Goal: Task Accomplishment & Management: Use online tool/utility

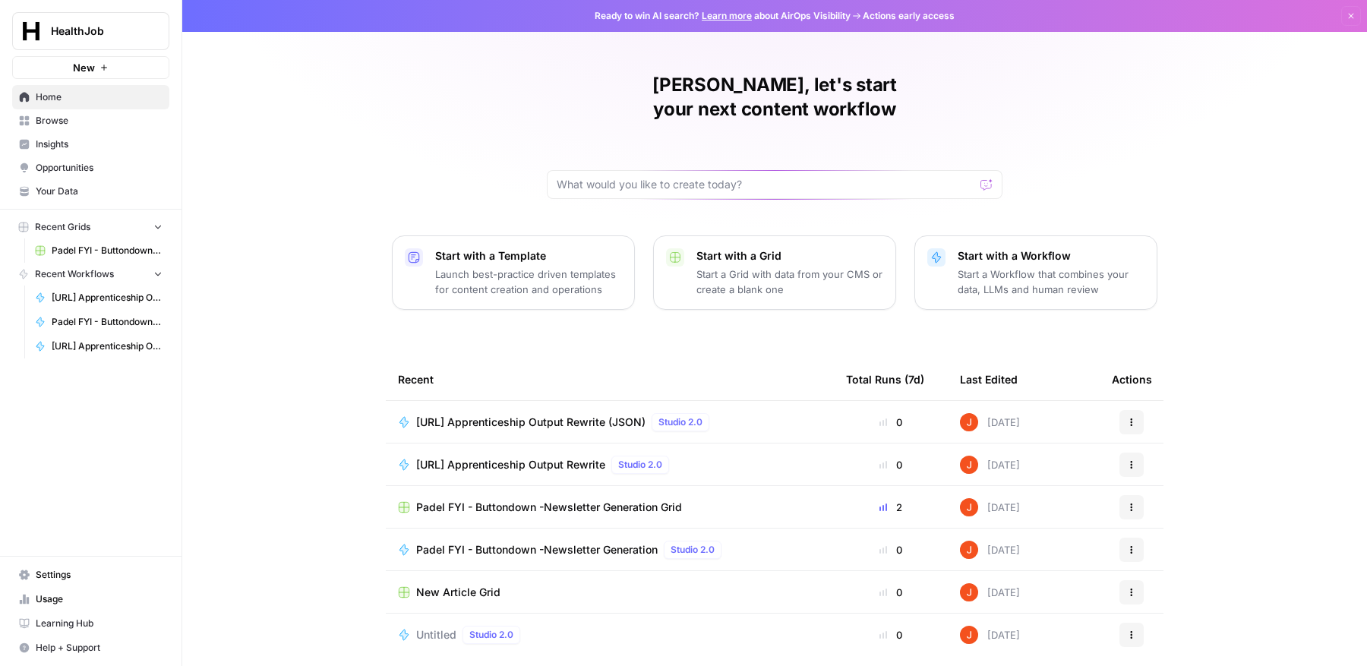
click at [131, 67] on button "New" at bounding box center [90, 67] width 157 height 23
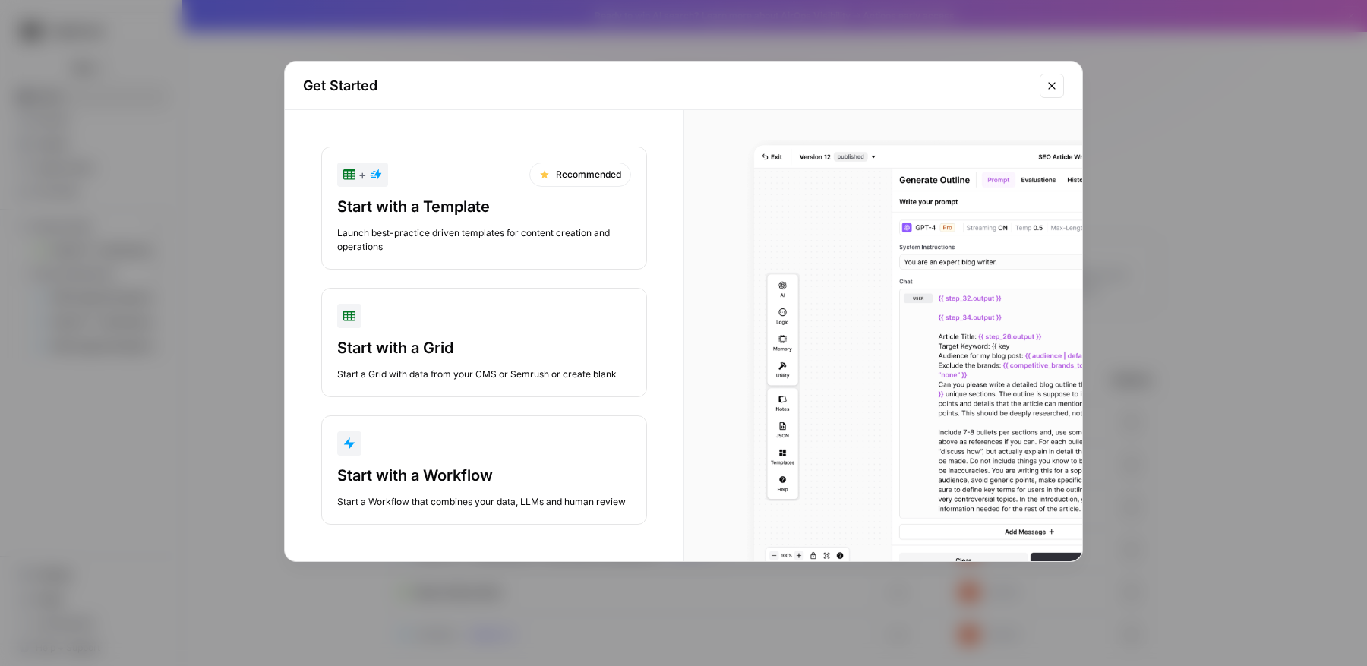
click at [480, 439] on div "button" at bounding box center [484, 443] width 294 height 24
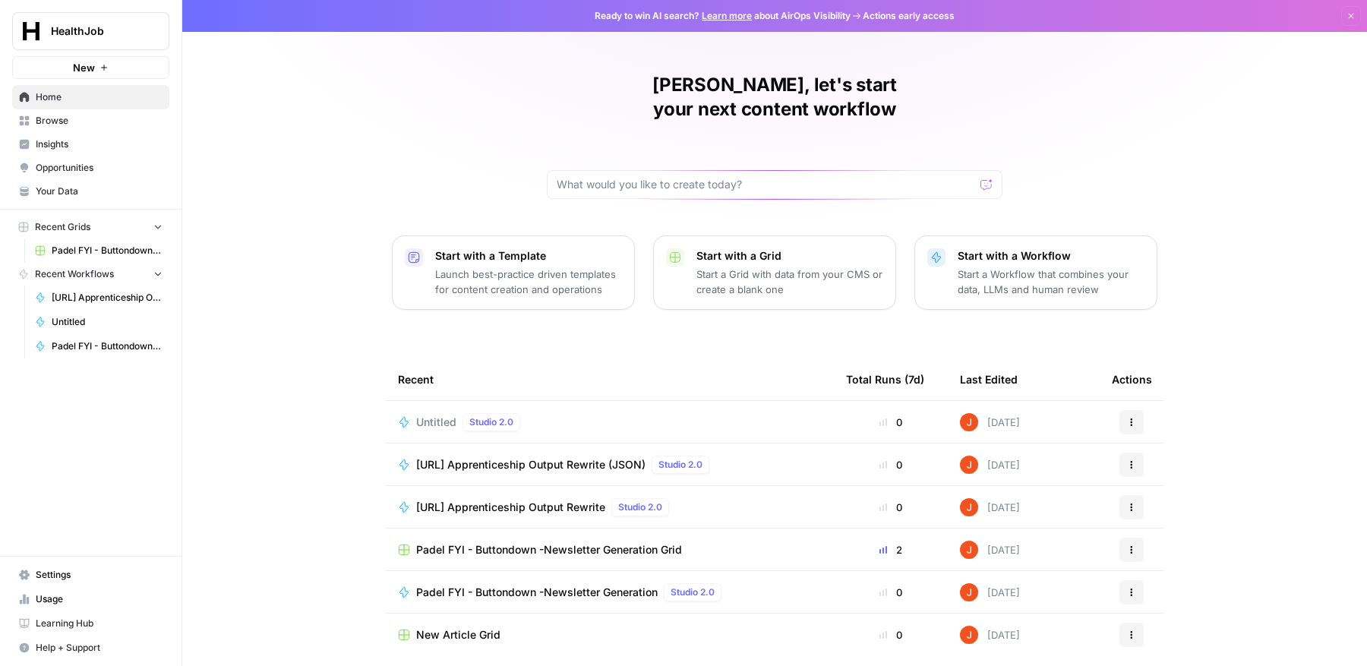
click at [97, 65] on button "New" at bounding box center [90, 67] width 157 height 23
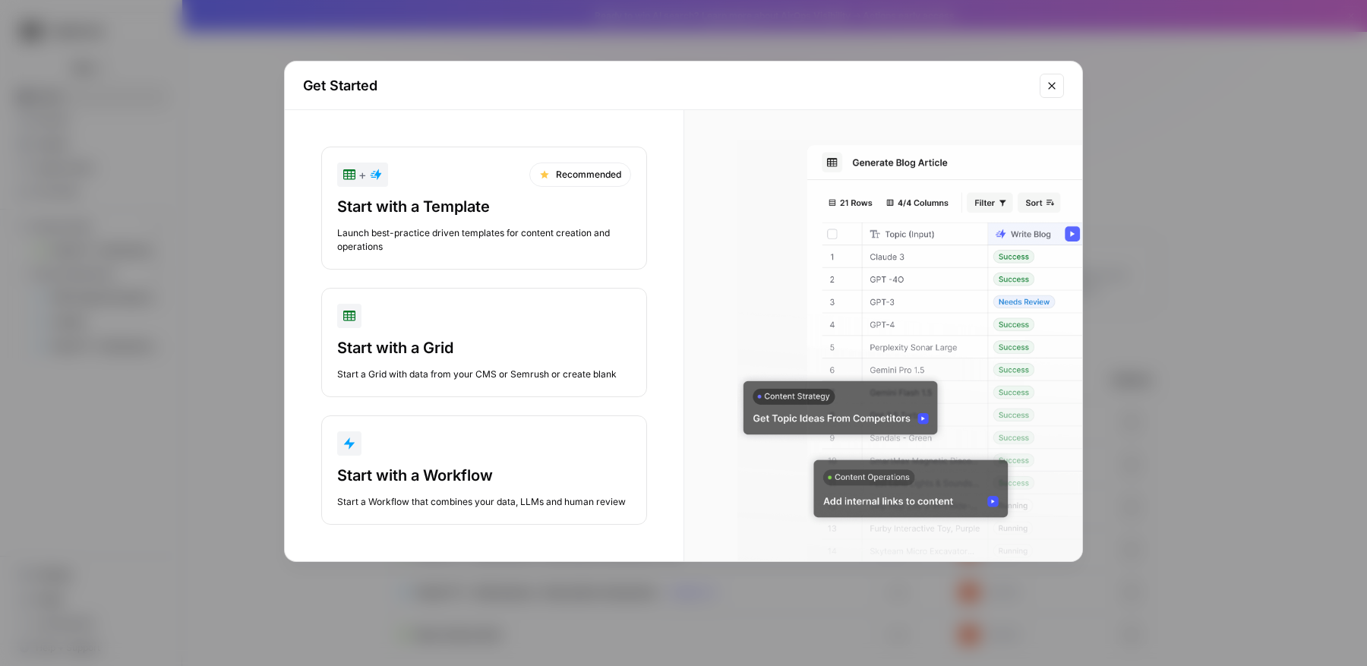
click at [415, 229] on div "Launch best-practice driven templates for content creation and operations" at bounding box center [484, 239] width 294 height 27
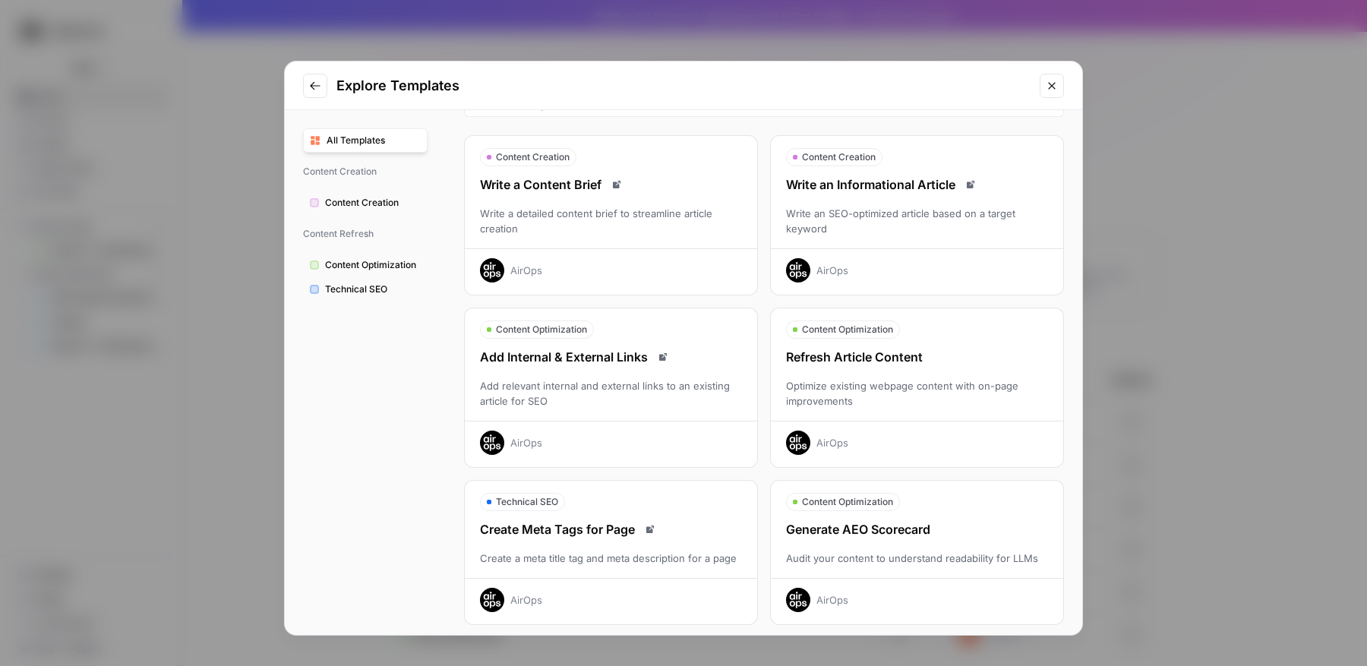
scroll to position [39, 0]
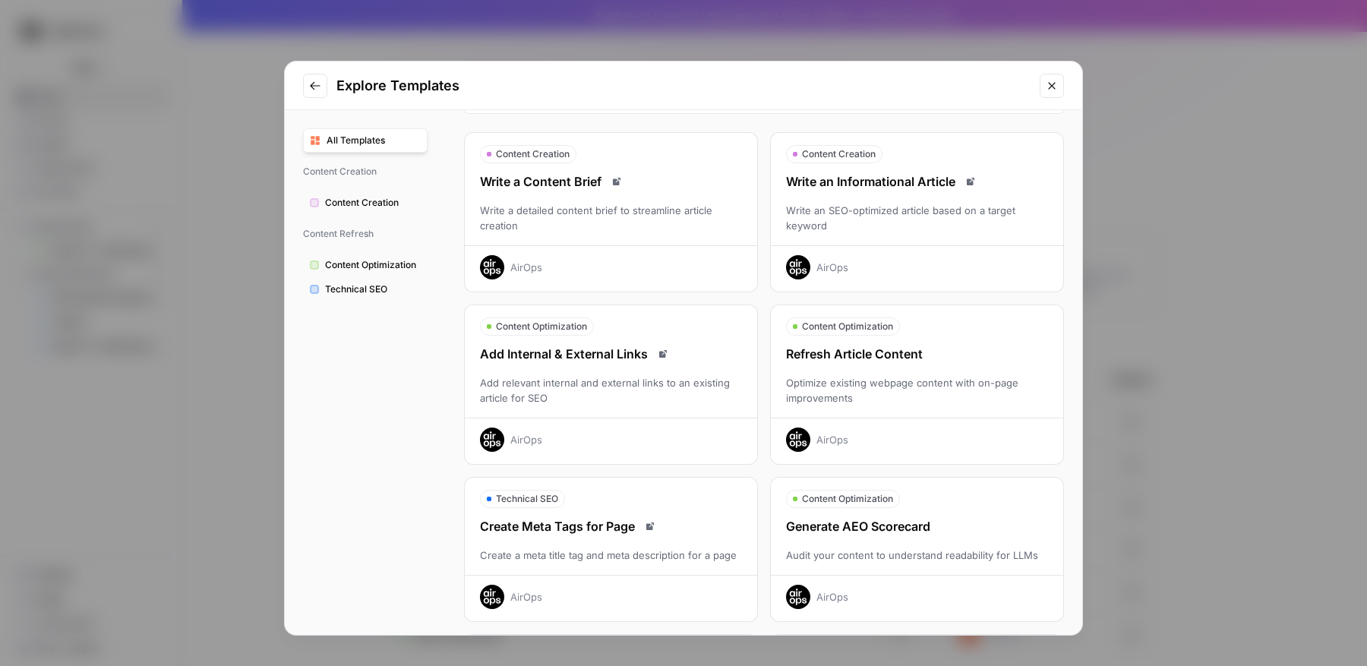
click at [837, 217] on div "Write an SEO-optimized article based on a target keyword" at bounding box center [917, 218] width 292 height 30
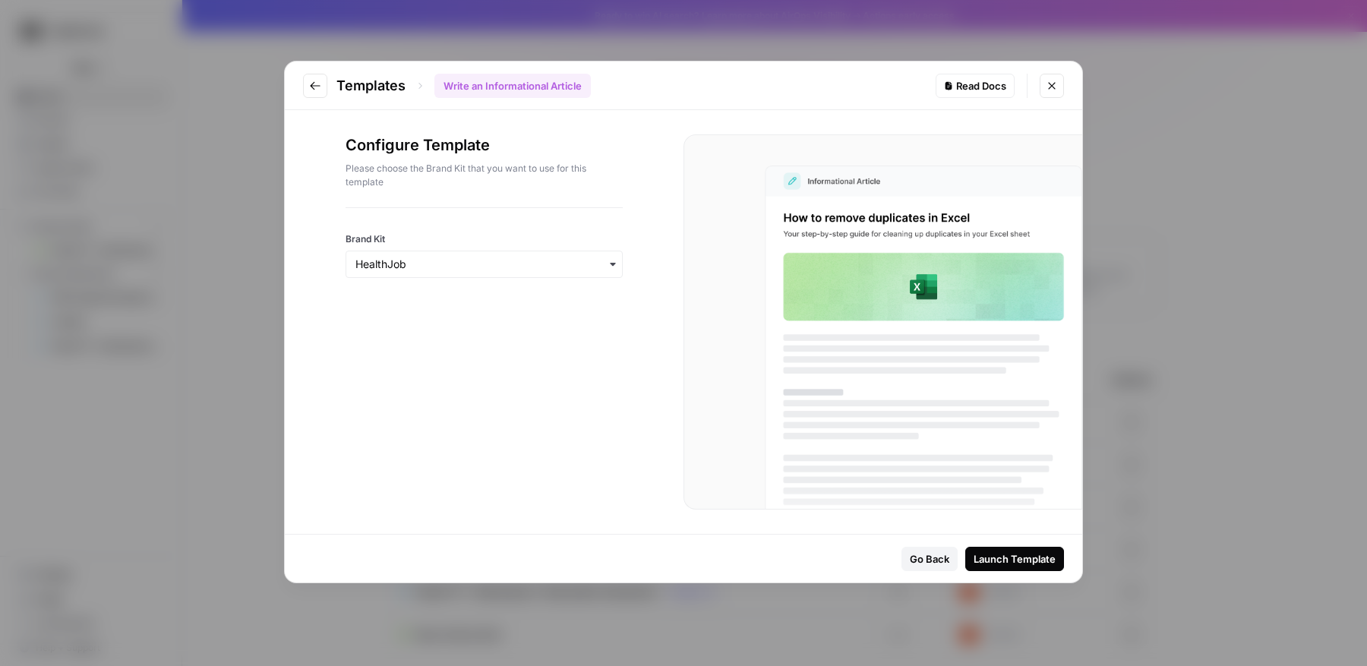
click at [1000, 559] on div "Launch Template" at bounding box center [1014, 558] width 82 height 15
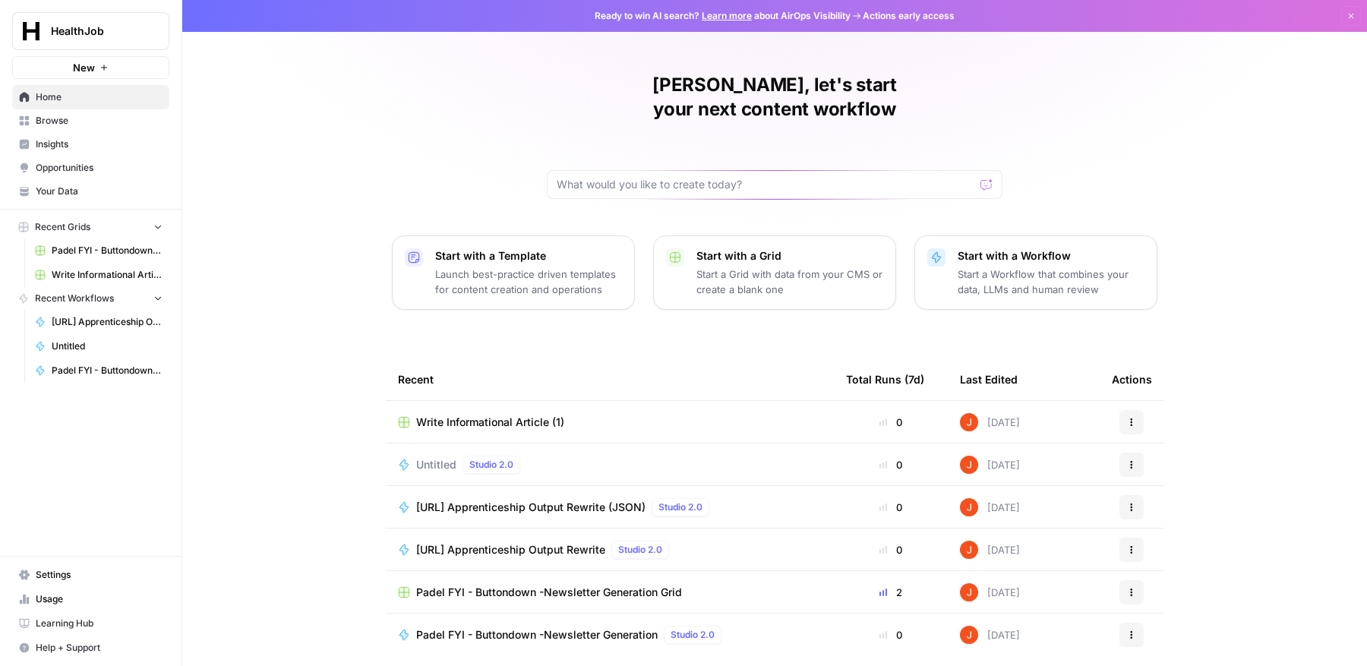
click at [984, 248] on p "Start with a Workflow" at bounding box center [1050, 255] width 187 height 15
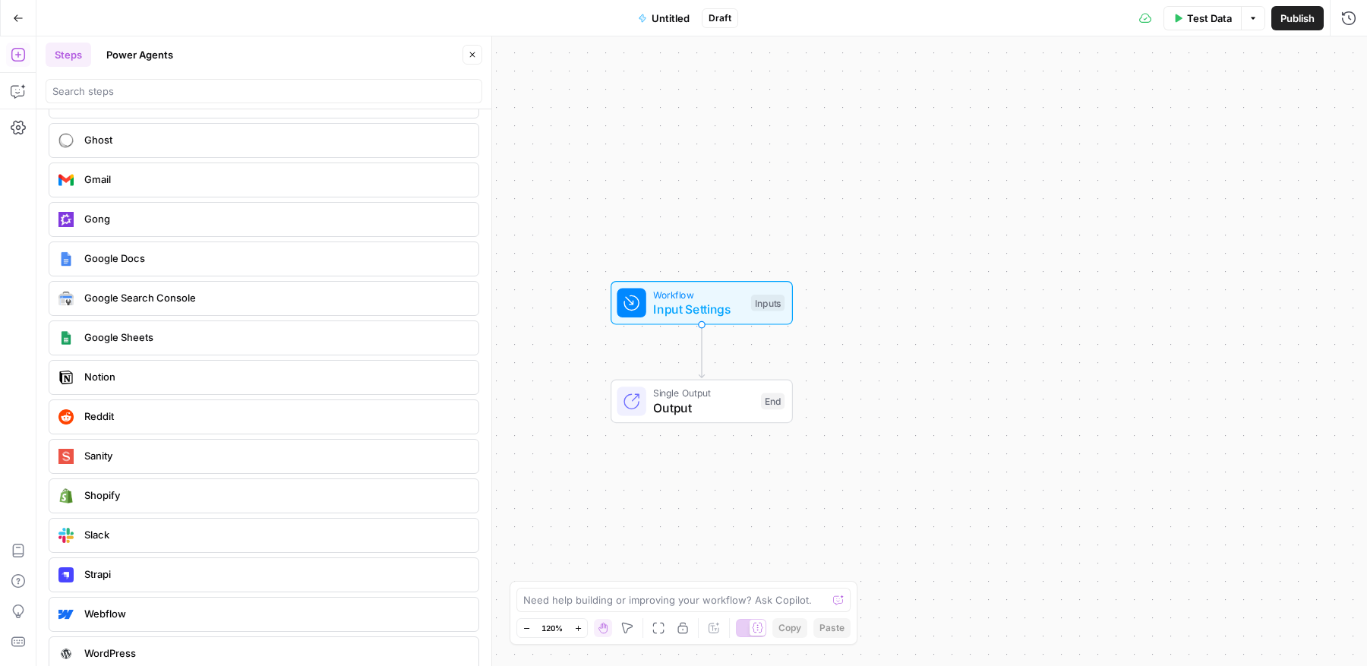
scroll to position [3024, 0]
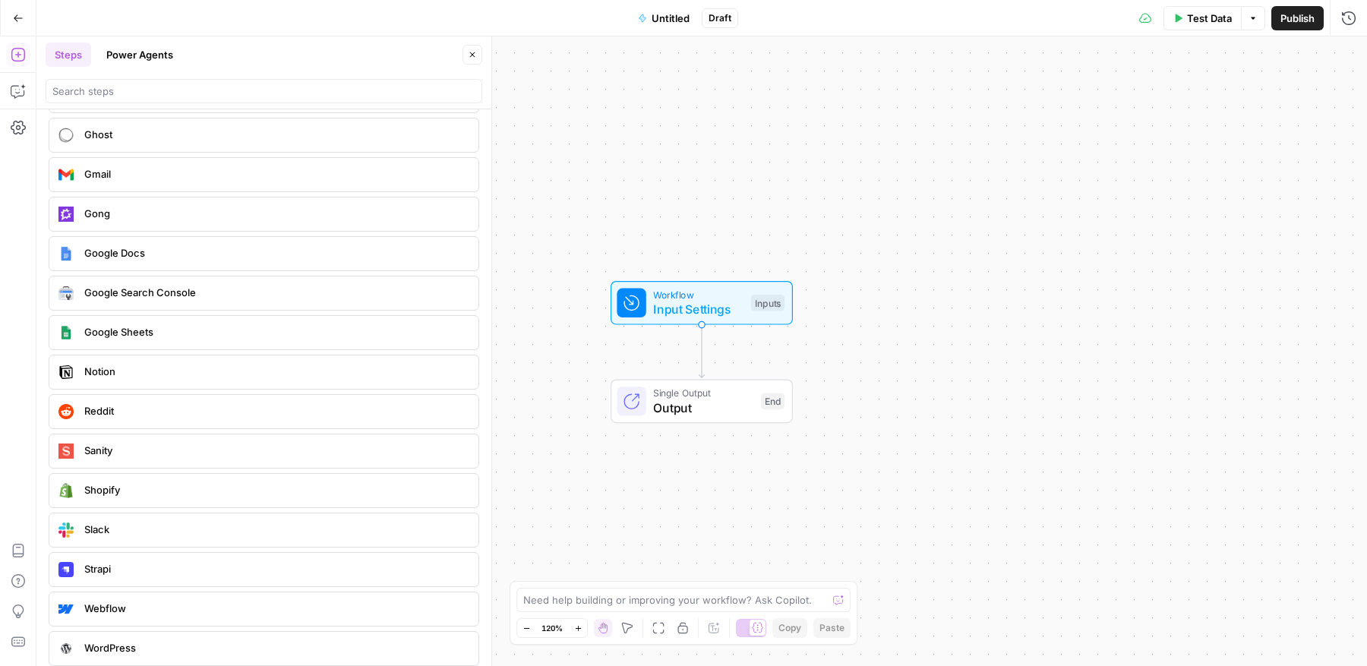
click at [128, 49] on button "Power Agents" at bounding box center [139, 55] width 85 height 24
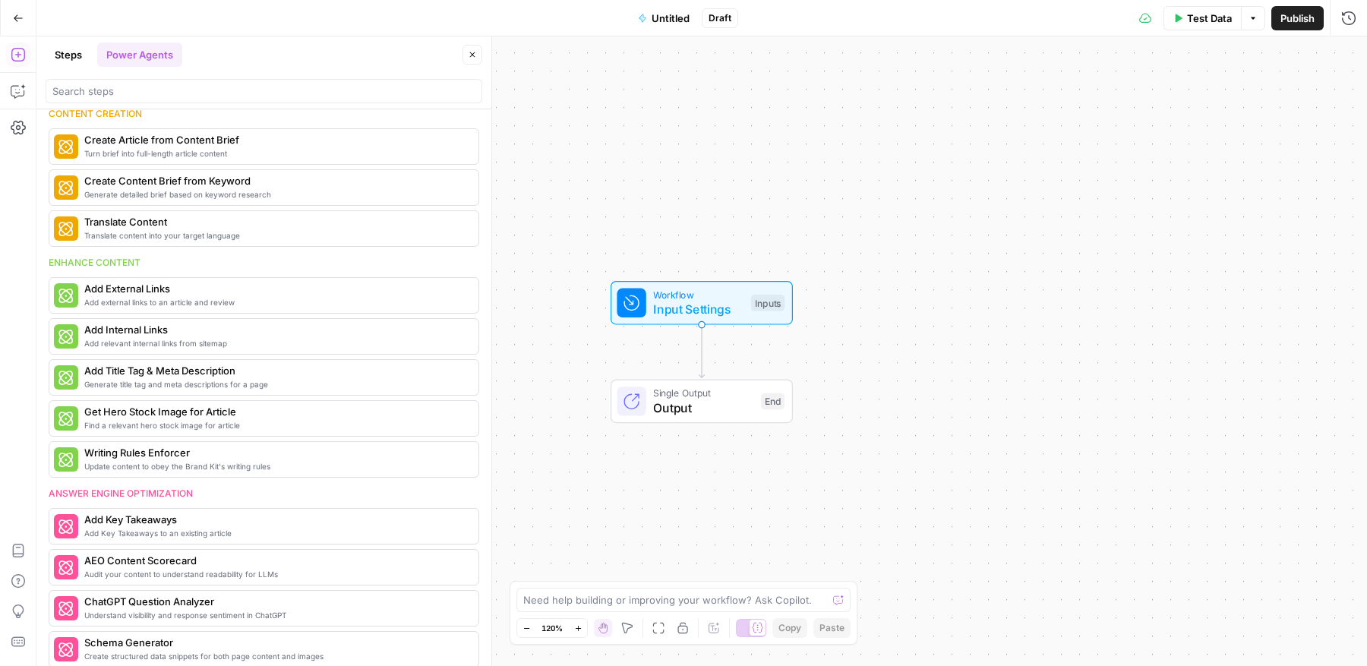
scroll to position [157, 0]
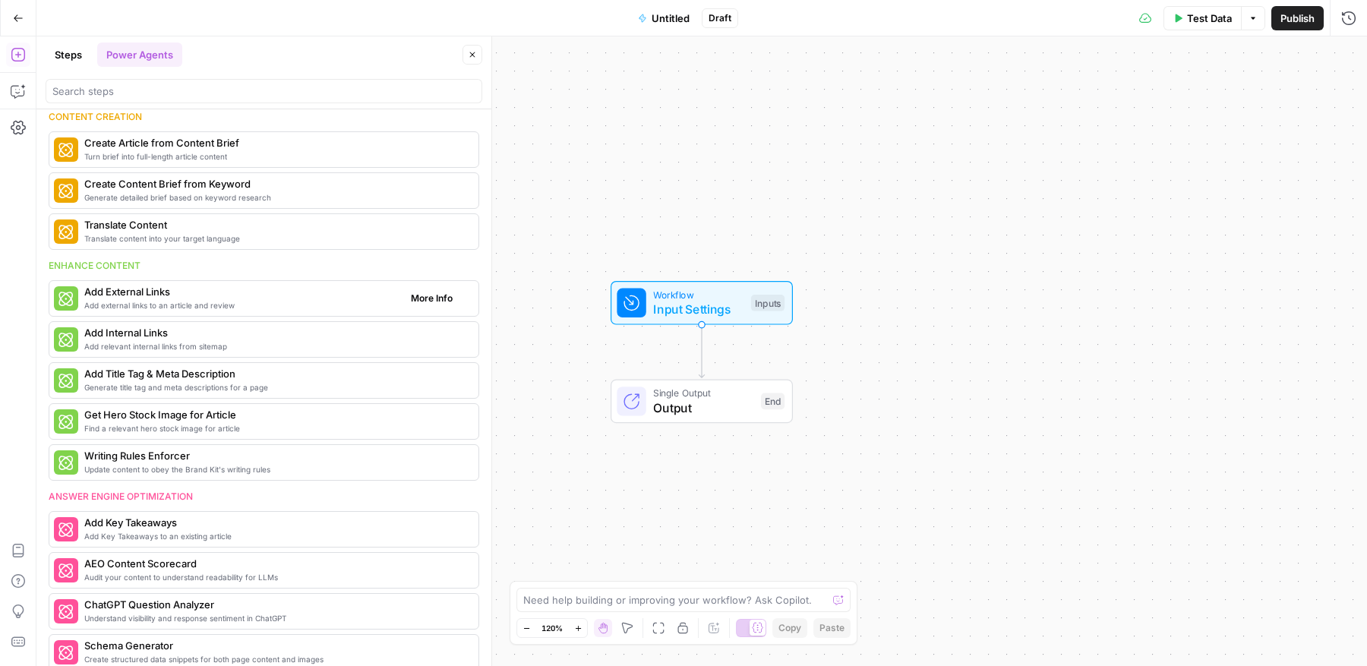
click at [425, 280] on div "Add external links to an article and review Add External Links More Info" at bounding box center [264, 298] width 430 height 36
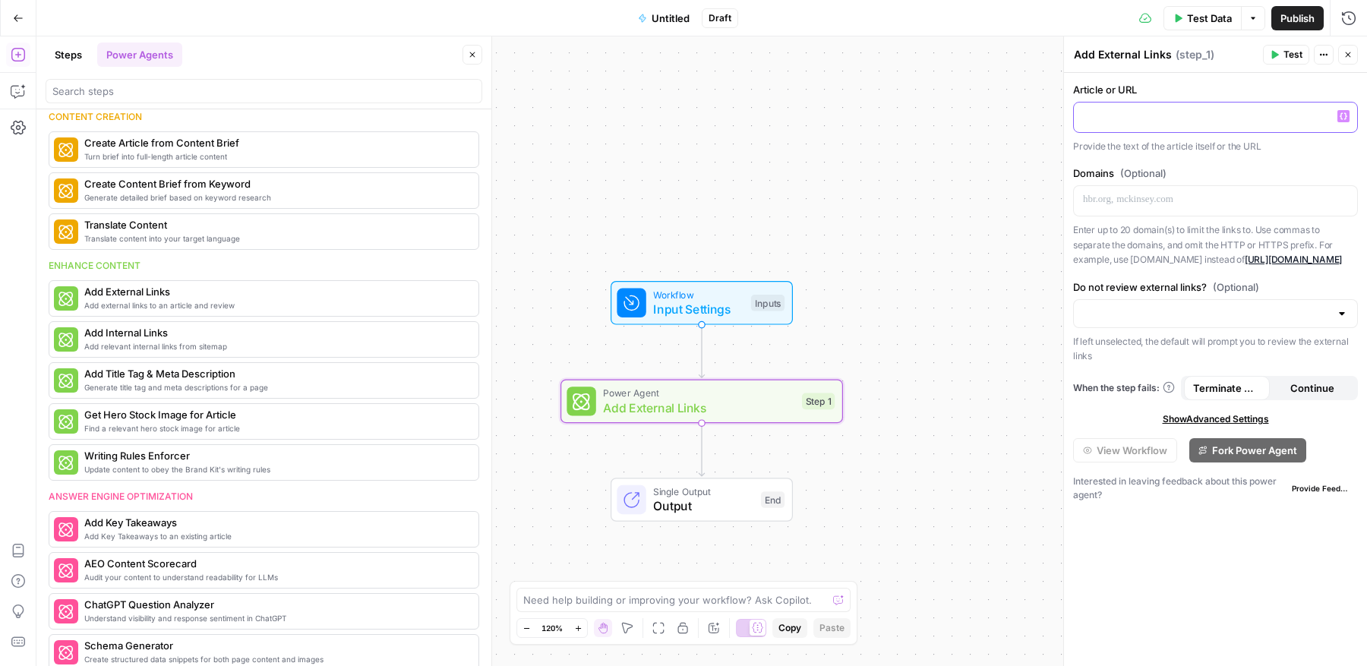
click at [1151, 110] on p at bounding box center [1215, 116] width 265 height 15
click at [1146, 200] on p at bounding box center [1215, 199] width 265 height 15
click at [184, 333] on span "Add Internal Links" at bounding box center [241, 332] width 314 height 15
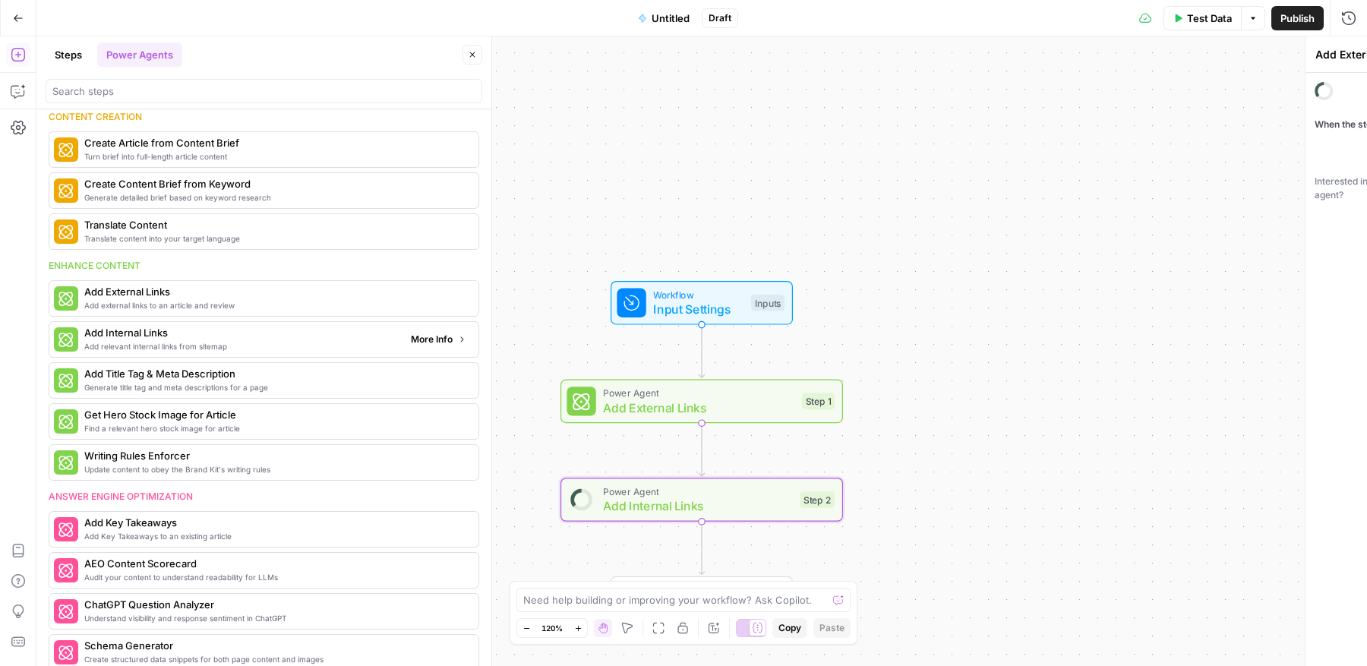
type textarea "Add Internal Links"
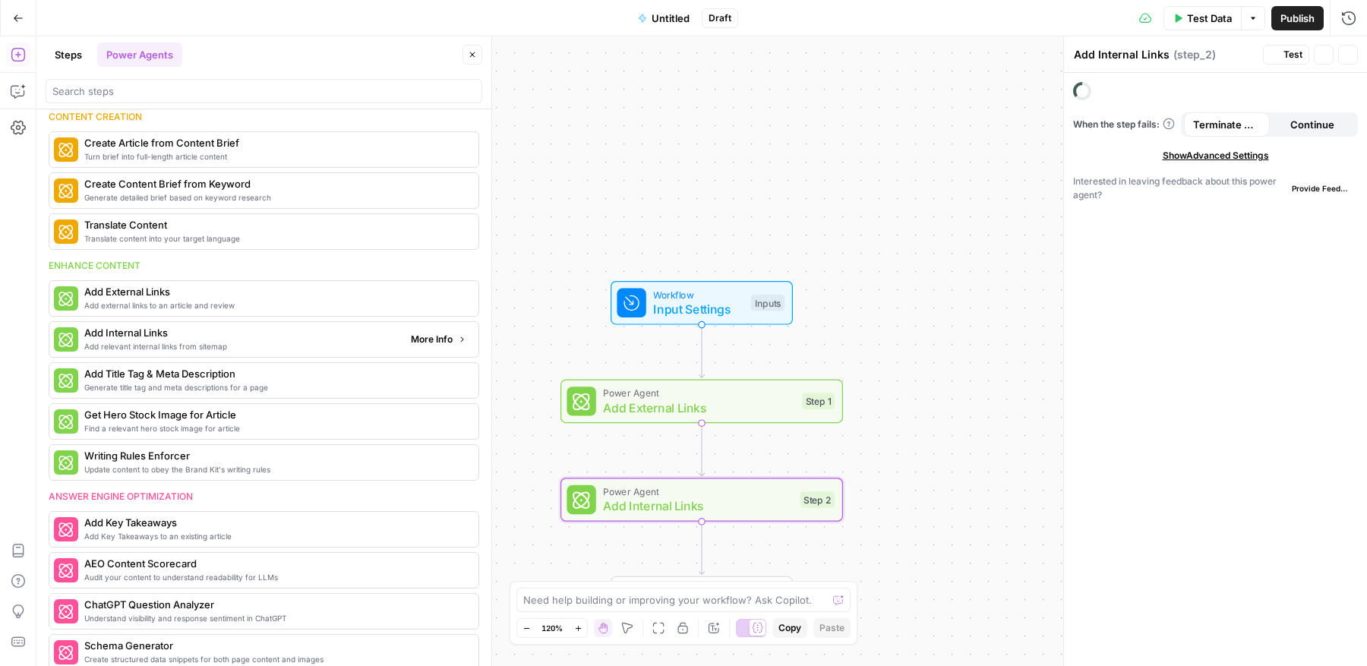
scroll to position [240, 0]
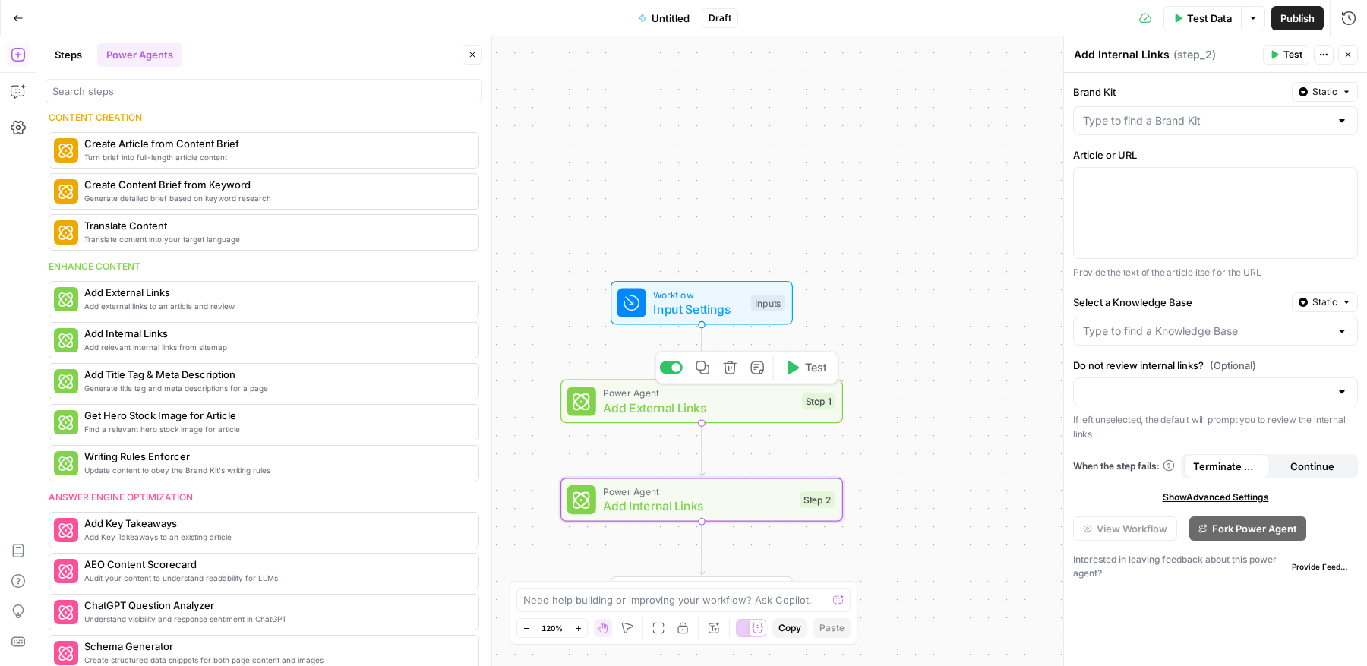
click at [732, 367] on icon "button" at bounding box center [729, 367] width 13 height 13
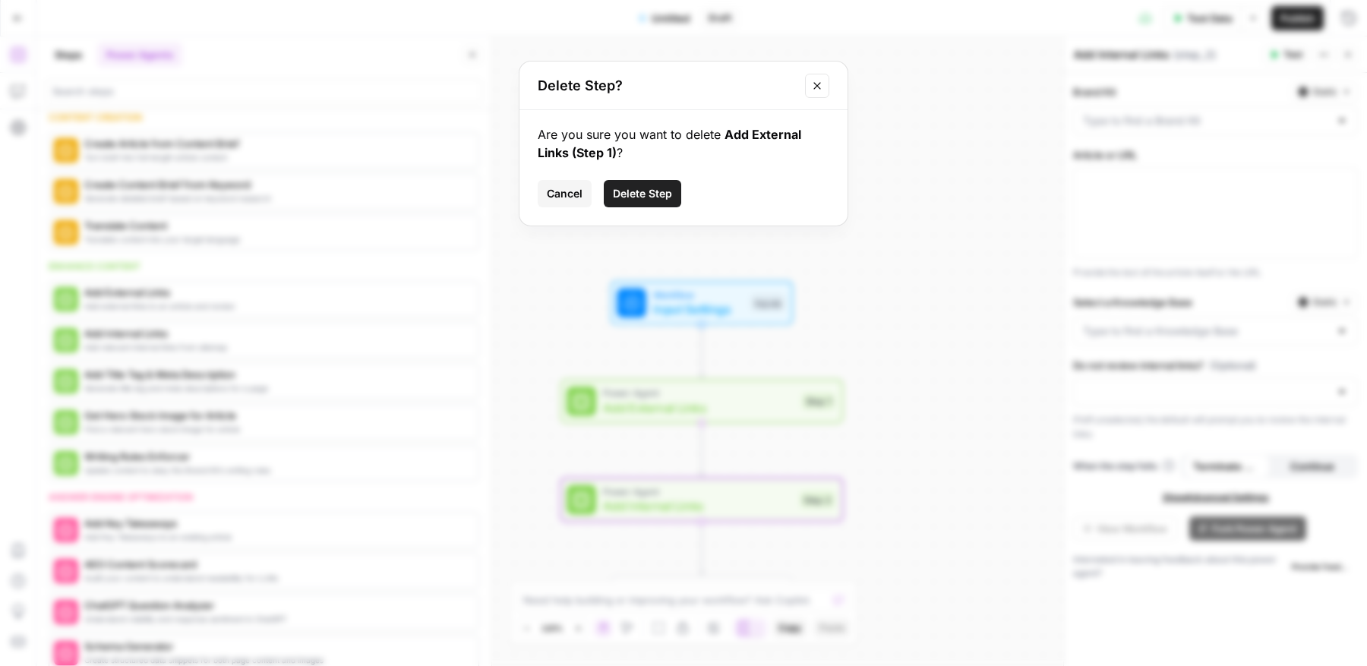
click at [658, 186] on span "Delete Step" at bounding box center [642, 193] width 59 height 15
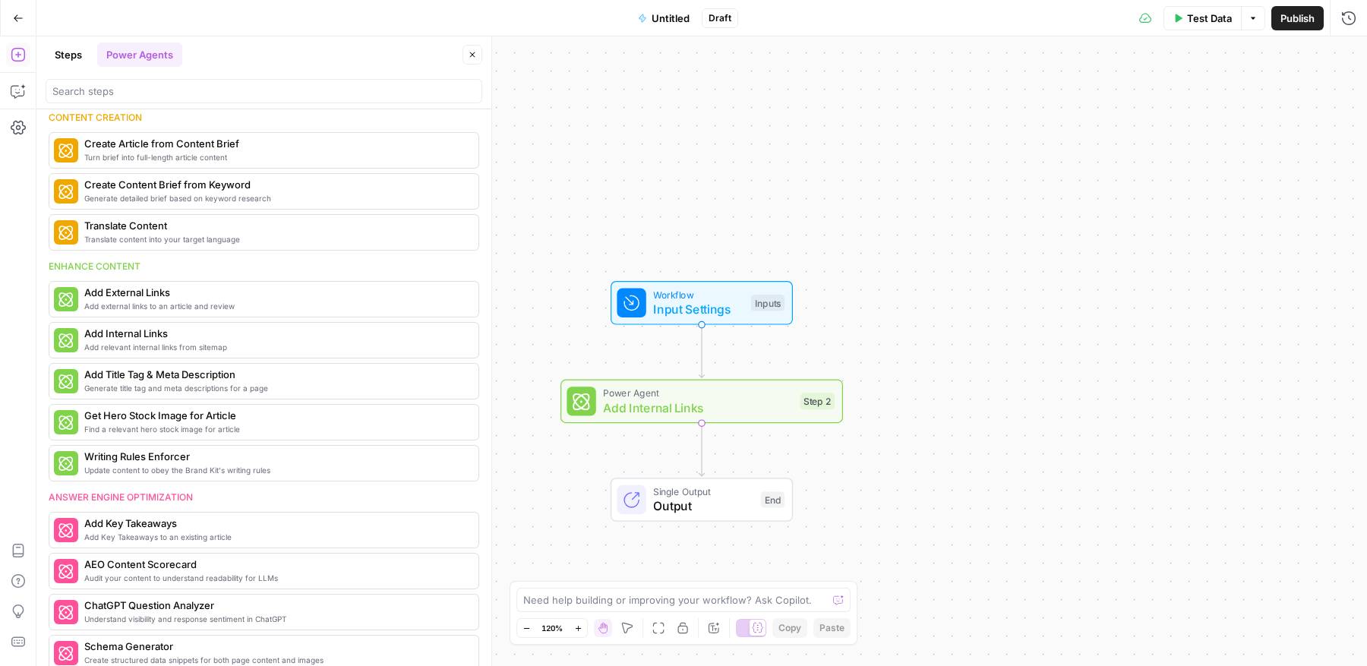
scroll to position [157, 0]
click at [738, 369] on button "Delete step" at bounding box center [730, 367] width 24 height 24
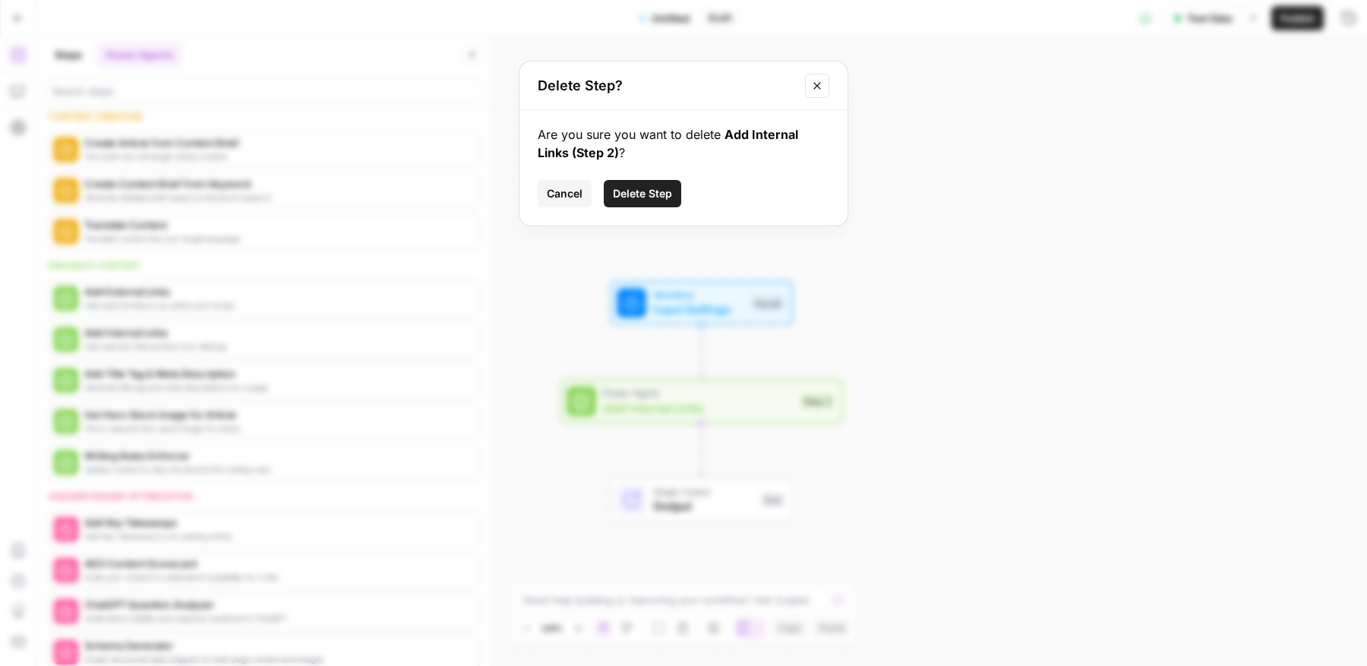
click at [650, 184] on button "Delete Step" at bounding box center [642, 193] width 77 height 27
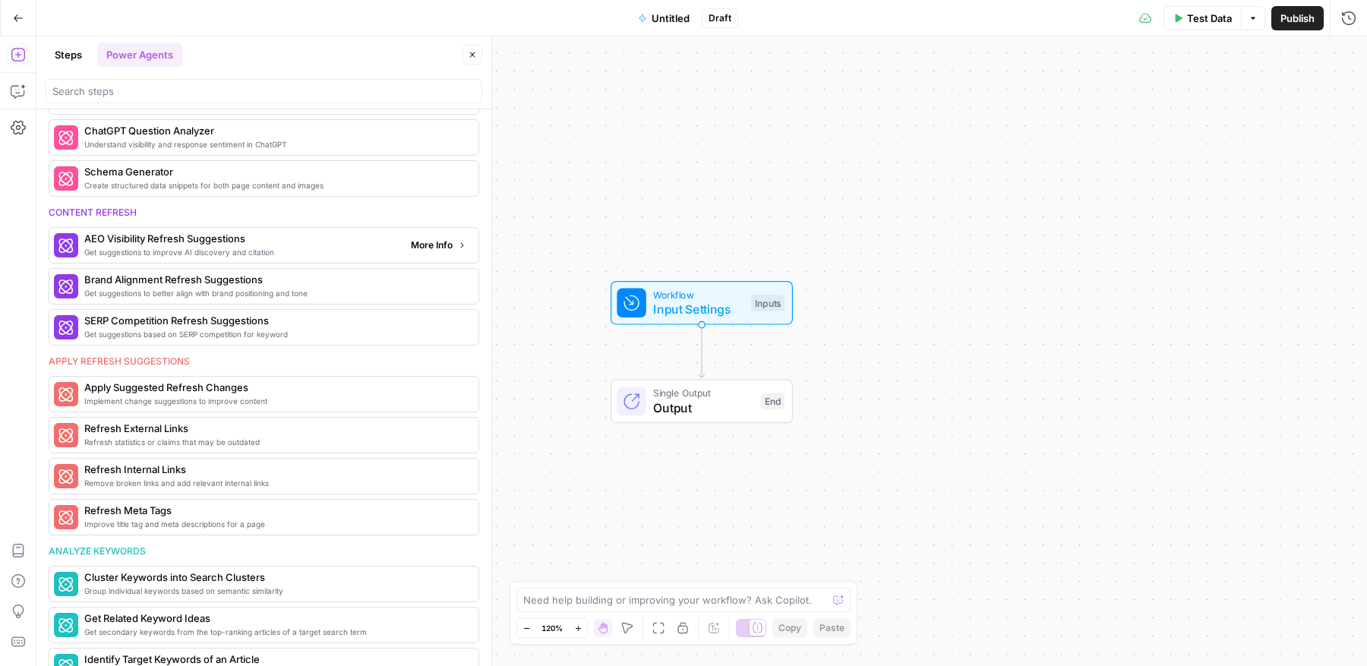
scroll to position [642, 0]
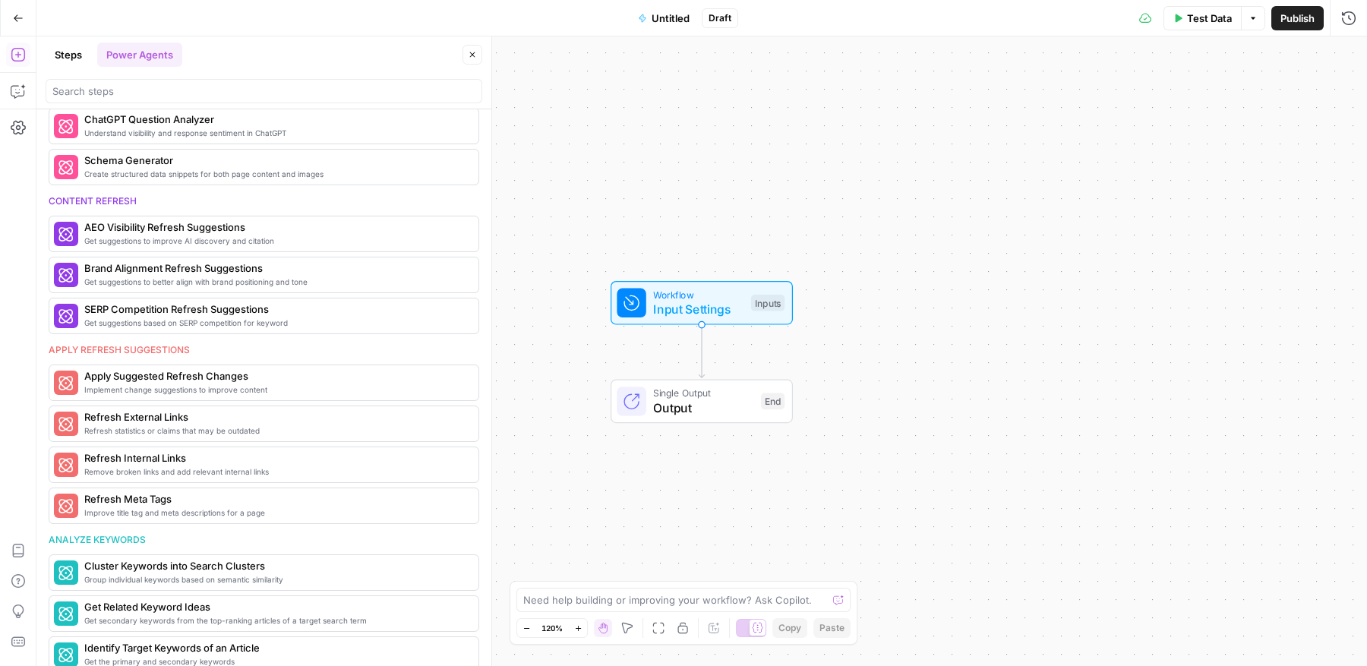
click at [73, 52] on button "Steps" at bounding box center [69, 55] width 46 height 24
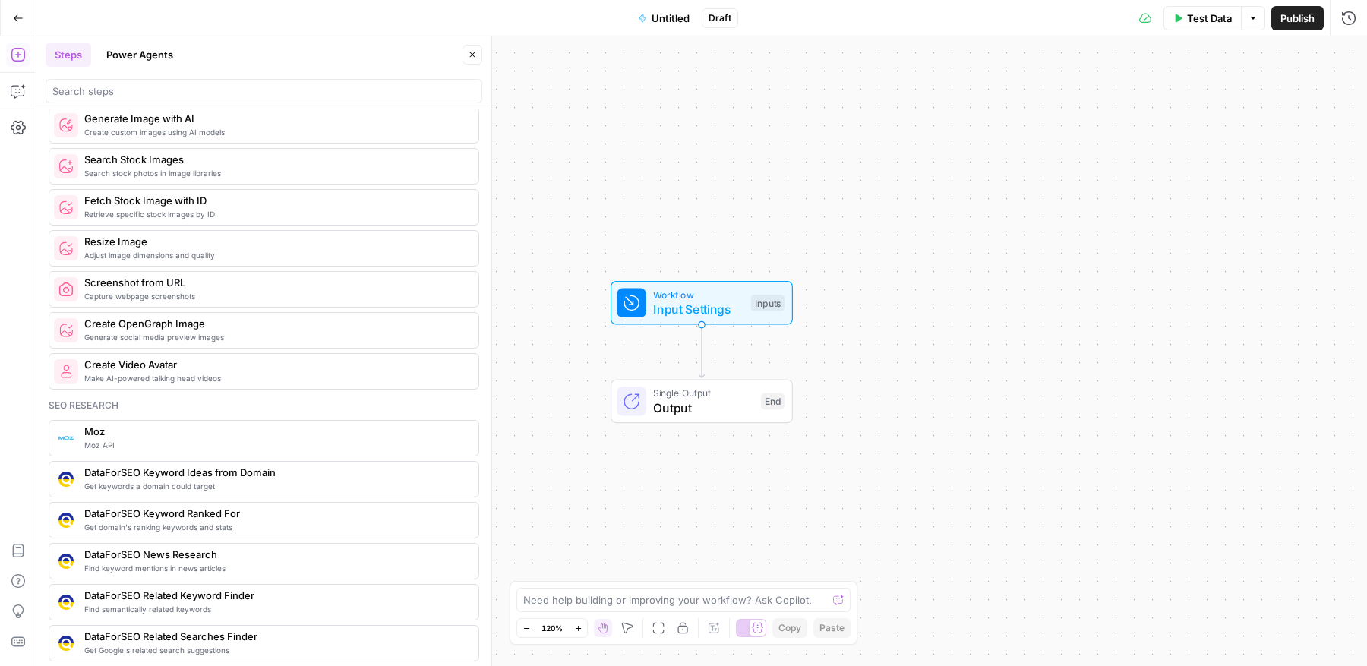
scroll to position [1083, 0]
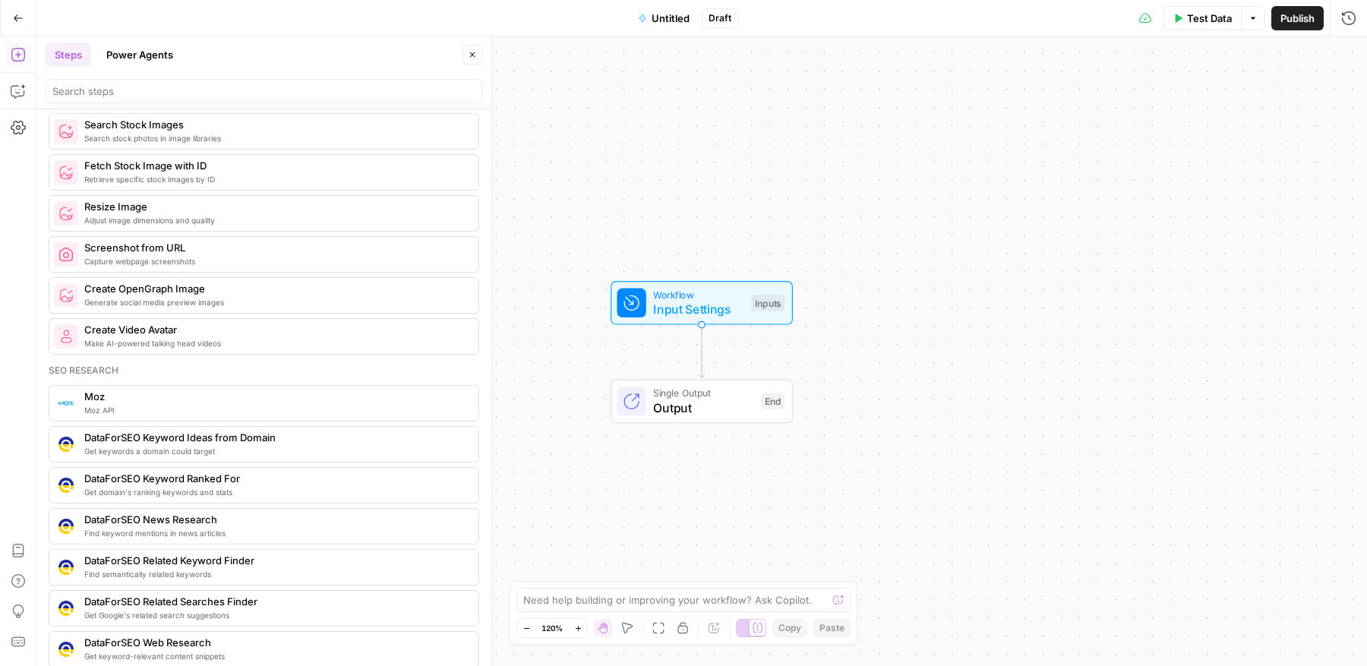
click at [333, 255] on span "Capture webpage screenshots" at bounding box center [275, 261] width 382 height 12
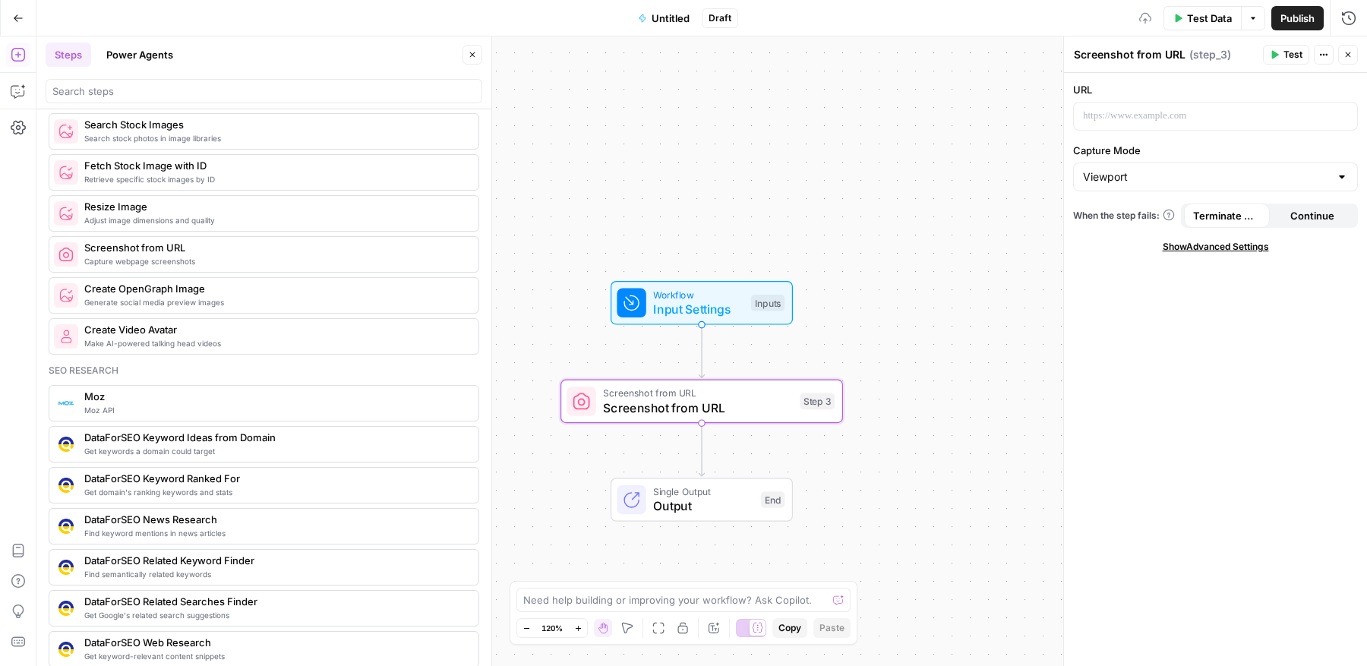
click at [622, 176] on div "Workflow Input Settings Inputs Screenshot from URL Screenshot from URL Step 3 S…" at bounding box center [701, 350] width 1330 height 629
click at [730, 364] on icon "button" at bounding box center [729, 367] width 13 height 13
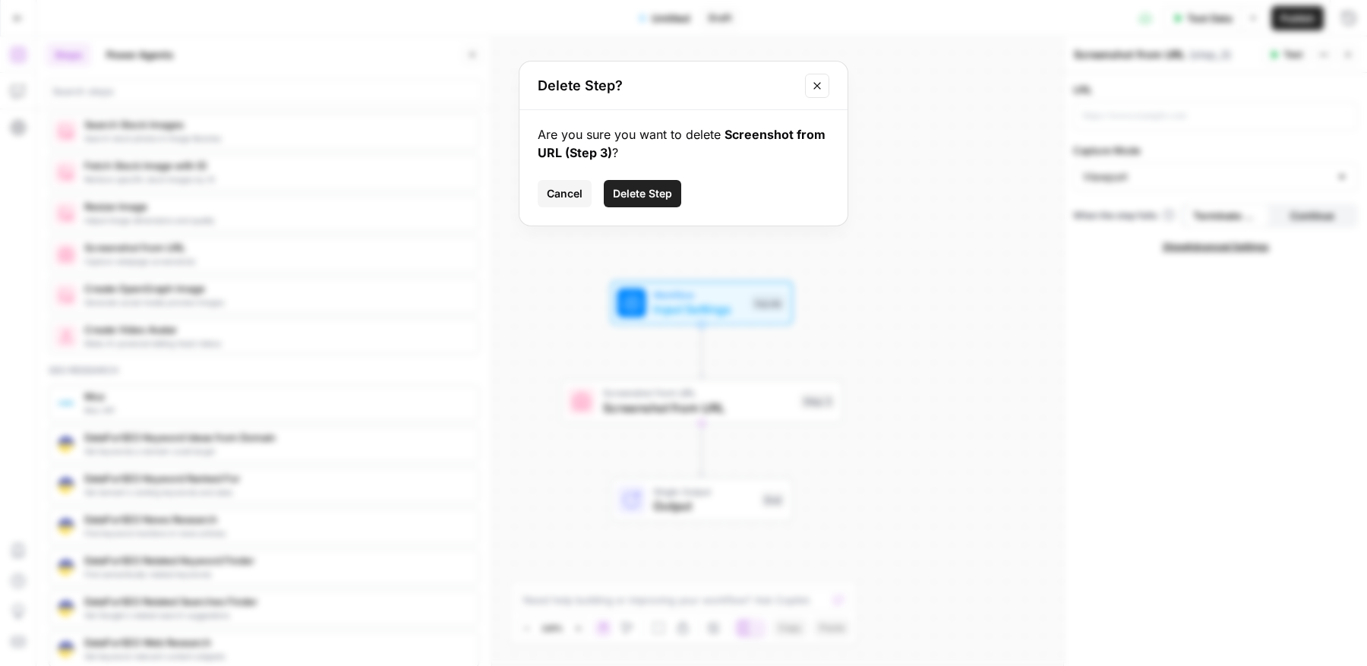
click at [659, 194] on span "Delete Step" at bounding box center [642, 193] width 59 height 15
